Goal: Navigation & Orientation: Go to known website

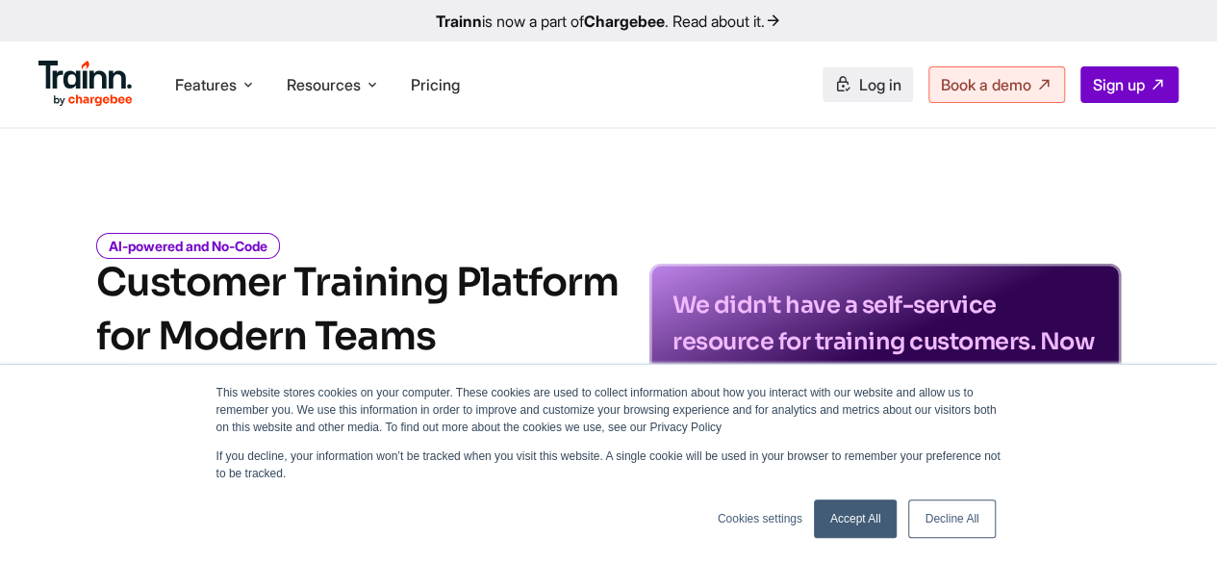
click at [866, 82] on span "Log in" at bounding box center [880, 84] width 42 height 19
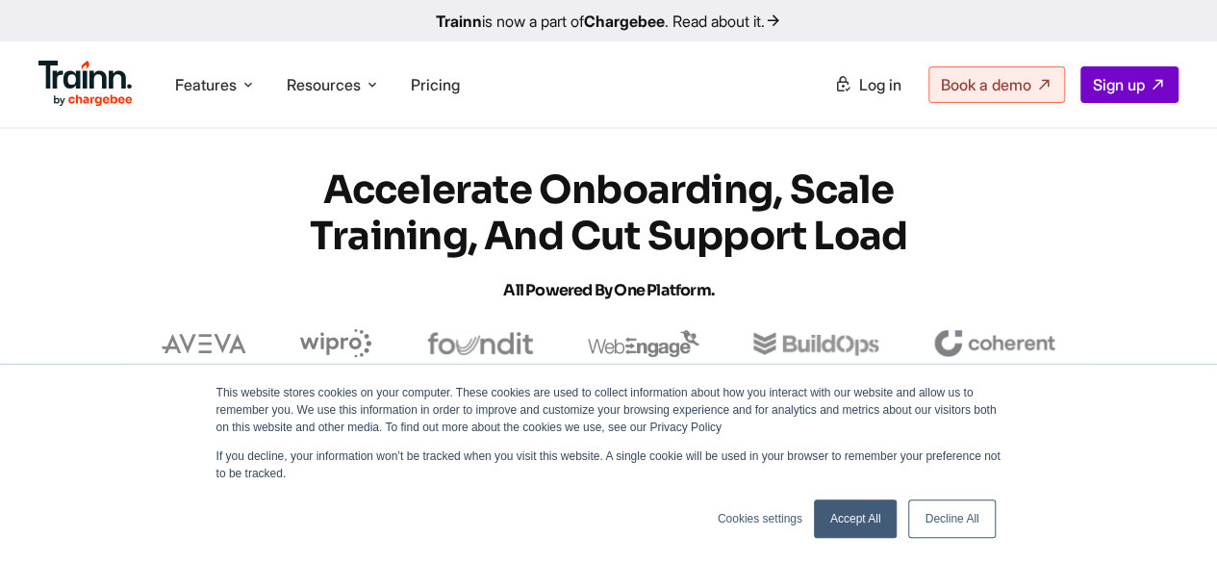
click at [951, 520] on link "Decline All" at bounding box center [951, 518] width 87 height 38
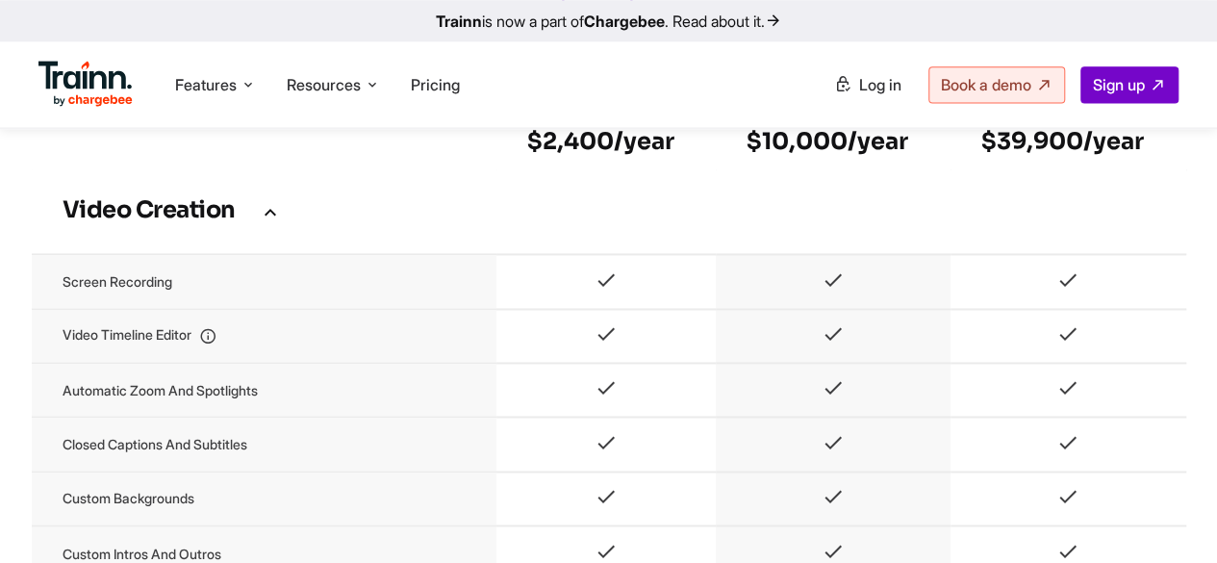
scroll to position [1635, 0]
